Goal: Complete application form: Complete application form

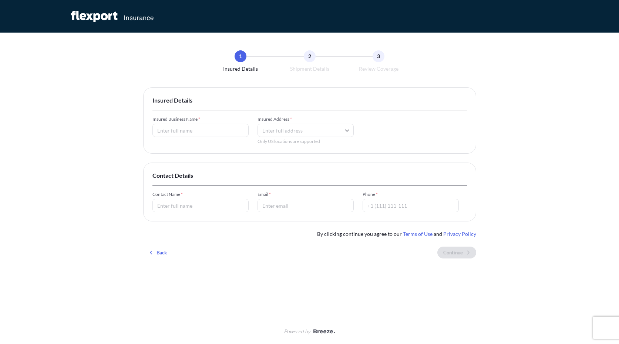
click at [188, 131] on input "Insured Business Name *" at bounding box center [200, 130] width 96 height 13
type input "Acme co"
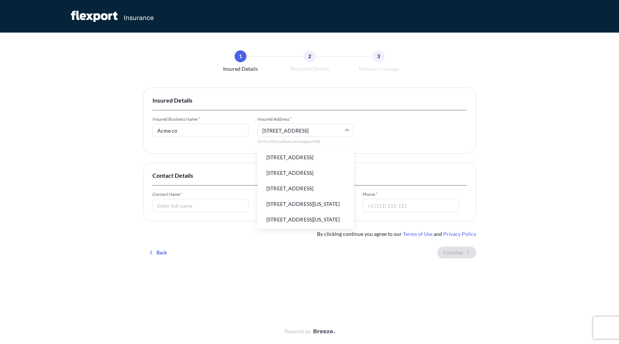
drag, startPoint x: 309, startPoint y: 160, endPoint x: 367, endPoint y: 208, distance: 75.4
click at [310, 160] on li "[STREET_ADDRESS]" at bounding box center [306, 157] width 90 height 14
type input "[STREET_ADDRESS]"
click at [221, 205] on input "Contact Name *" at bounding box center [200, 205] width 96 height 13
type input "Al"
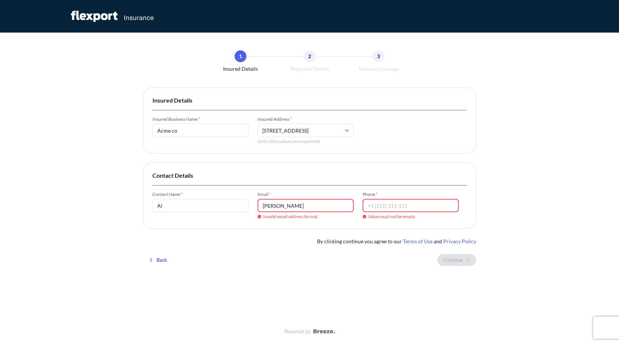
drag, startPoint x: 302, startPoint y: 209, endPoint x: 247, endPoint y: 206, distance: 54.9
click at [247, 206] on div "Contact Name * Al Email * [PERSON_NAME] Invalid email address format Phone * Va…" at bounding box center [309, 205] width 315 height 28
type input "[PERSON_NAME][EMAIL_ADDRESS][DOMAIN_NAME]"
type input "[PHONE_NUMBER]"
drag, startPoint x: 565, startPoint y: 183, endPoint x: 546, endPoint y: 237, distance: 57.4
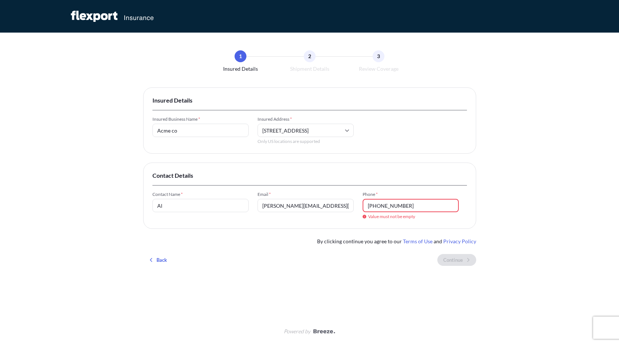
click at [567, 183] on div "1 Insured Details 2 Shipment Details 3 Review Coverage Insured Details Insured …" at bounding box center [309, 172] width 619 height 344
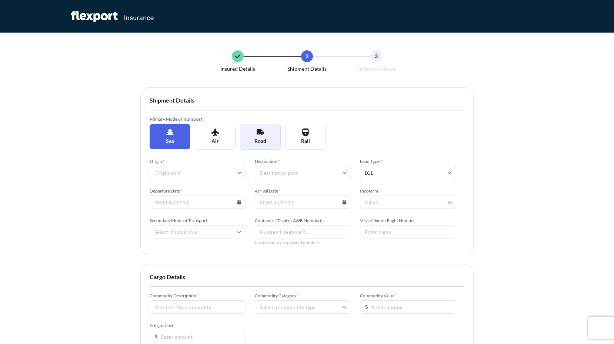
click at [256, 135] on button "Road" at bounding box center [260, 137] width 41 height 26
type input "LTL"
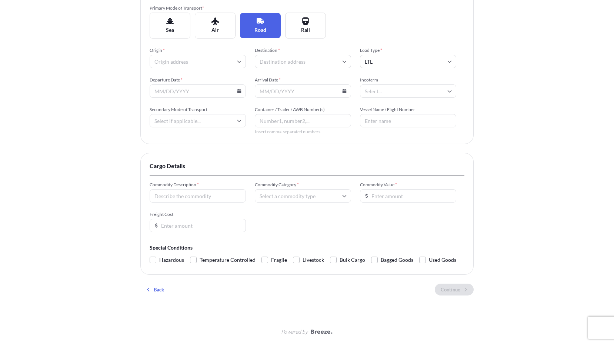
scroll to position [111, 0]
click at [233, 64] on input "Origin *" at bounding box center [198, 60] width 96 height 13
click at [207, 61] on input "Origin *" at bounding box center [198, 60] width 96 height 13
click at [323, 58] on input "Destination *" at bounding box center [303, 60] width 96 height 13
click at [387, 60] on input "LTL" at bounding box center [408, 60] width 96 height 13
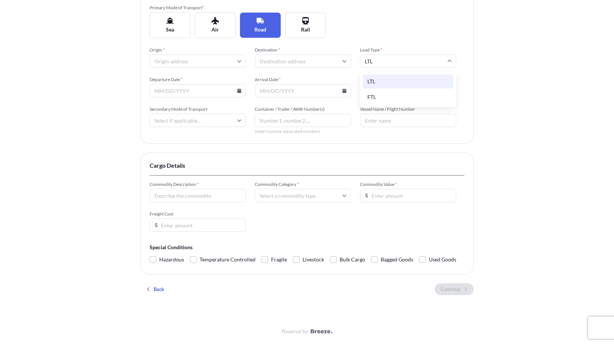
click at [505, 91] on div "Insured Details 2 Shipment Details 3 Review Coverage Shipment Details Primary M…" at bounding box center [307, 116] width 614 height 455
click at [230, 121] on input "Secondary Mode of Transport" at bounding box center [198, 120] width 96 height 13
click at [384, 89] on input "Incoterm" at bounding box center [408, 90] width 96 height 13
click at [555, 116] on div "Insured Details 2 Shipment Details 3 Review Coverage Shipment Details Primary M…" at bounding box center [307, 116] width 614 height 455
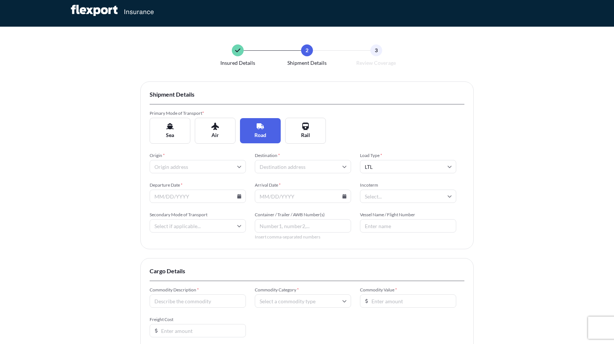
scroll to position [0, 0]
